Goal: Check status: Check status

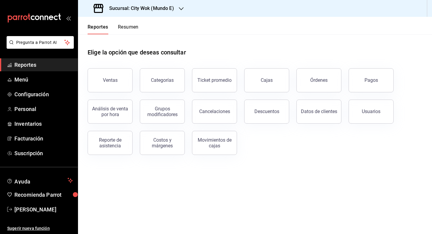
click at [133, 26] on button "Resumen" at bounding box center [128, 29] width 21 height 10
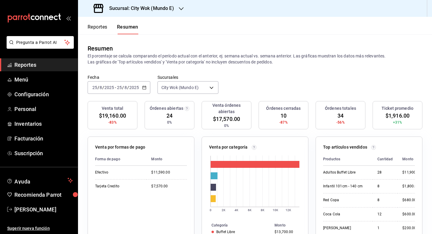
click at [171, 12] on div "Sucursal: City Wok (Mundo E)" at bounding box center [134, 8] width 103 height 17
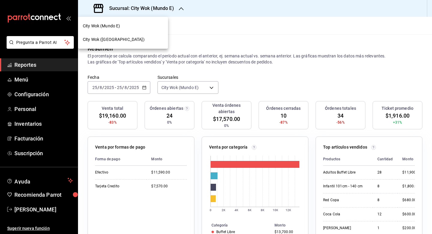
click at [129, 42] on div "City Wok (Tepeyac)" at bounding box center [123, 39] width 80 height 6
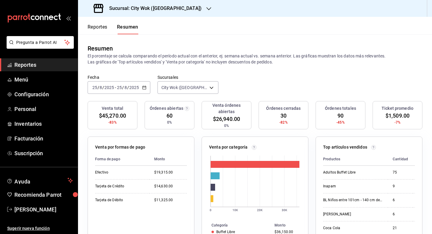
click at [161, 4] on div "Sucursal: City Wok (Tepeyac)" at bounding box center [148, 8] width 131 height 17
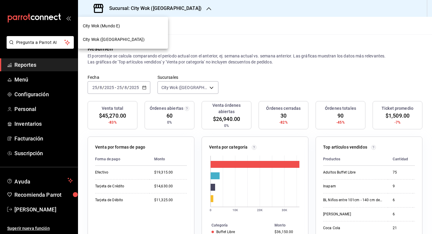
click at [151, 28] on div "City Wok (Mundo E)" at bounding box center [123, 26] width 80 height 6
